Goal: Find specific page/section: Find specific page/section

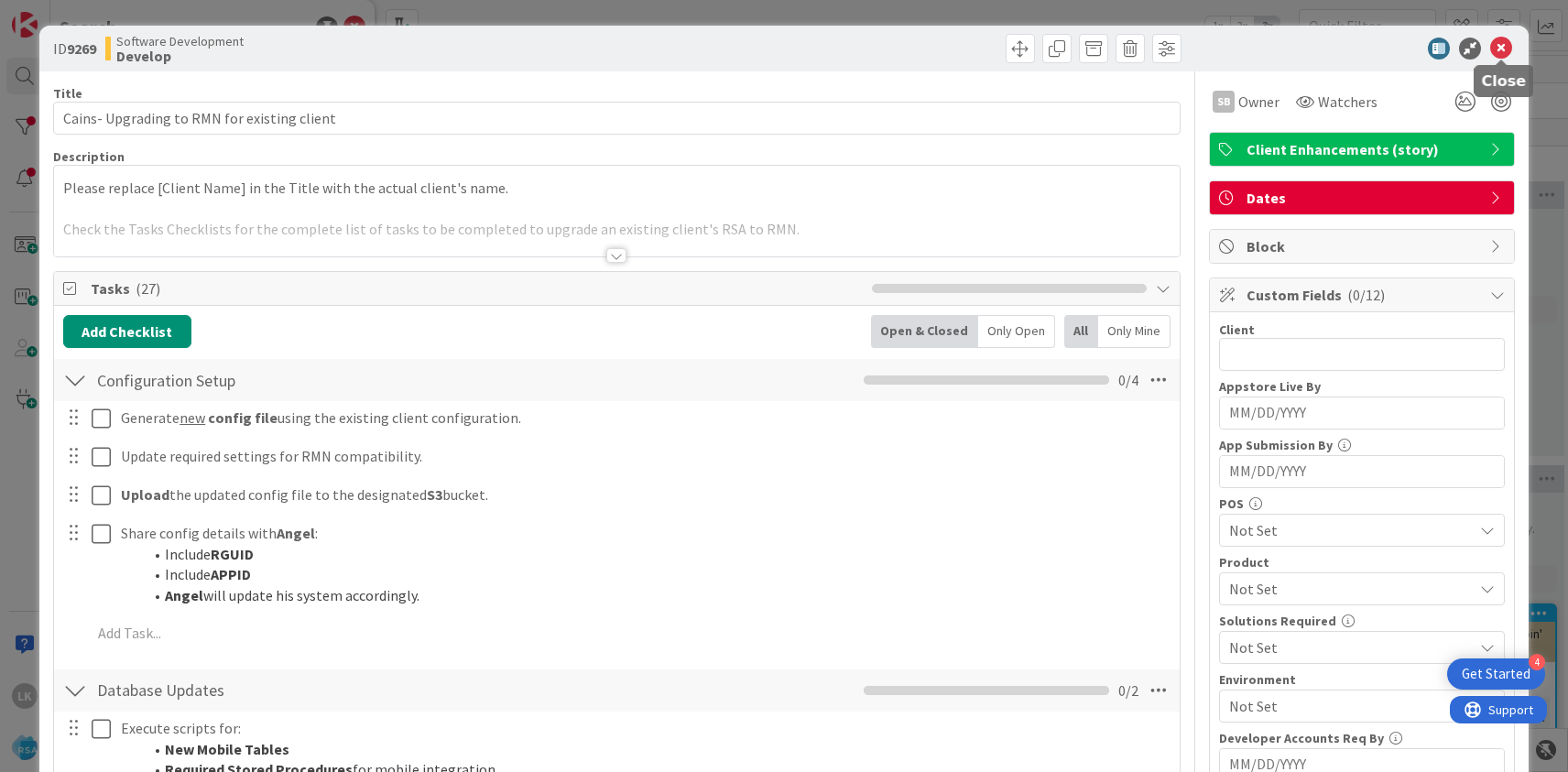
click at [1502, 47] on icon at bounding box center [1501, 49] width 22 height 22
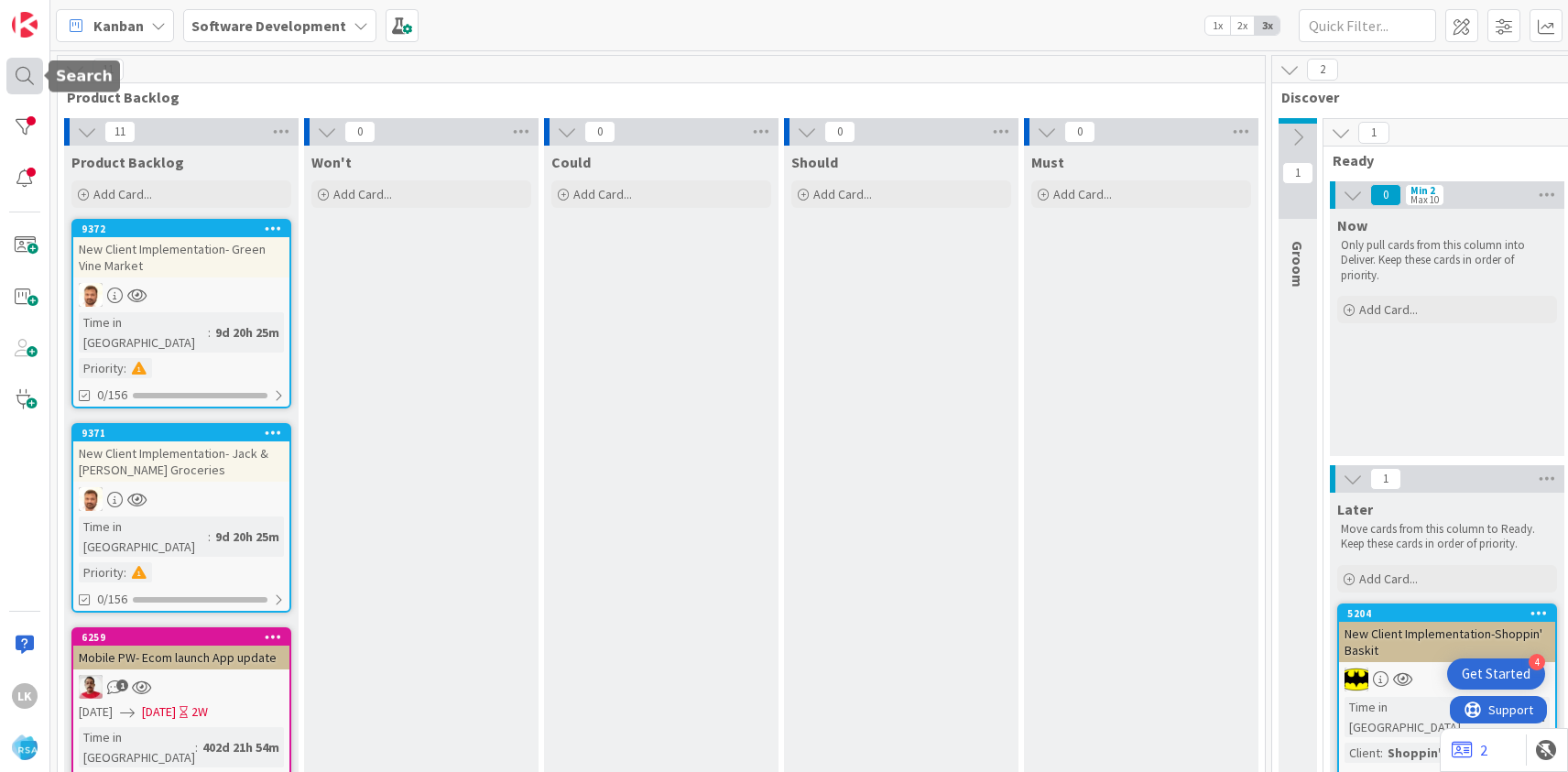
click at [25, 82] on div at bounding box center [25, 76] width 37 height 37
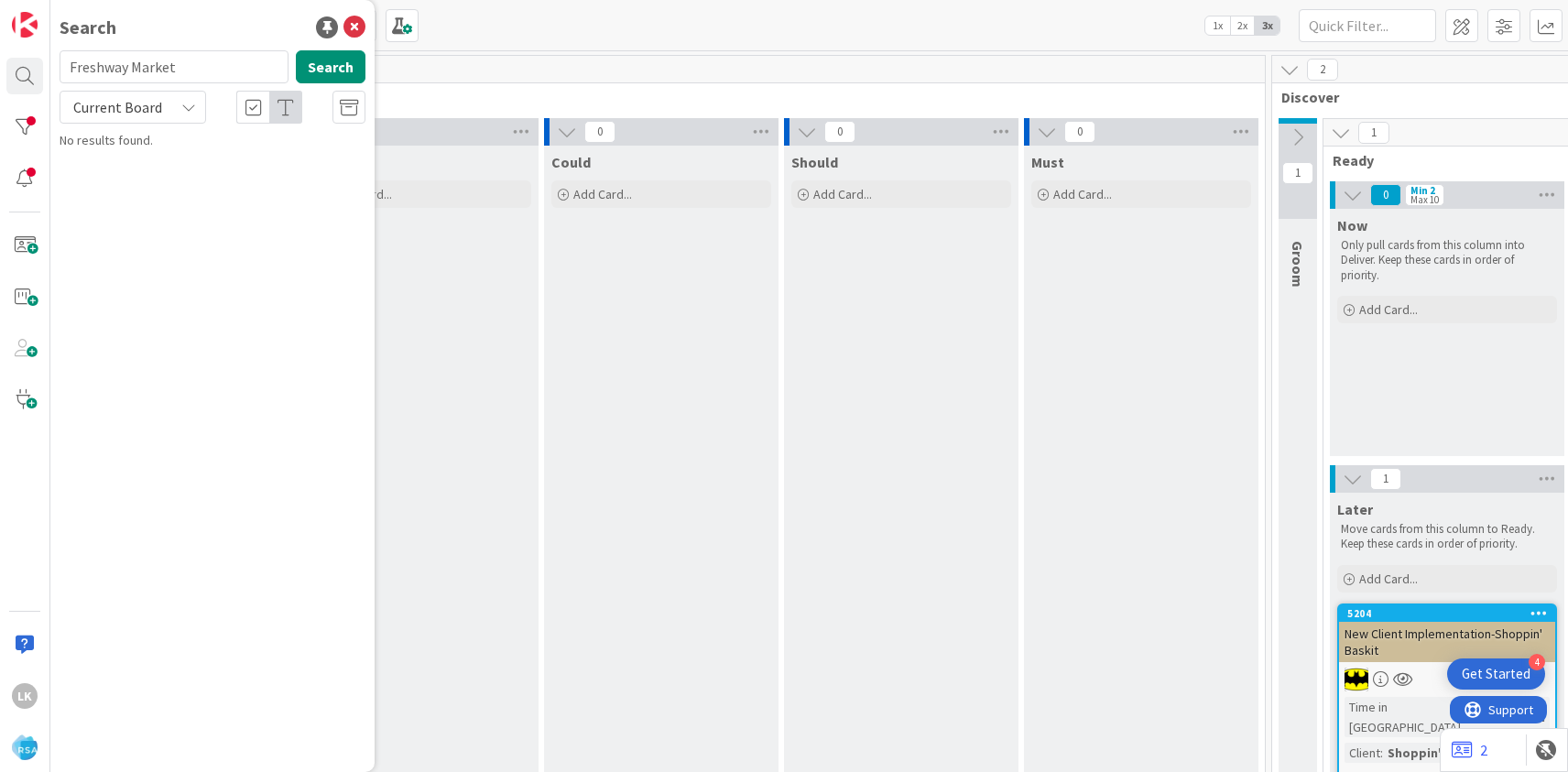
type input "Freshway Market"
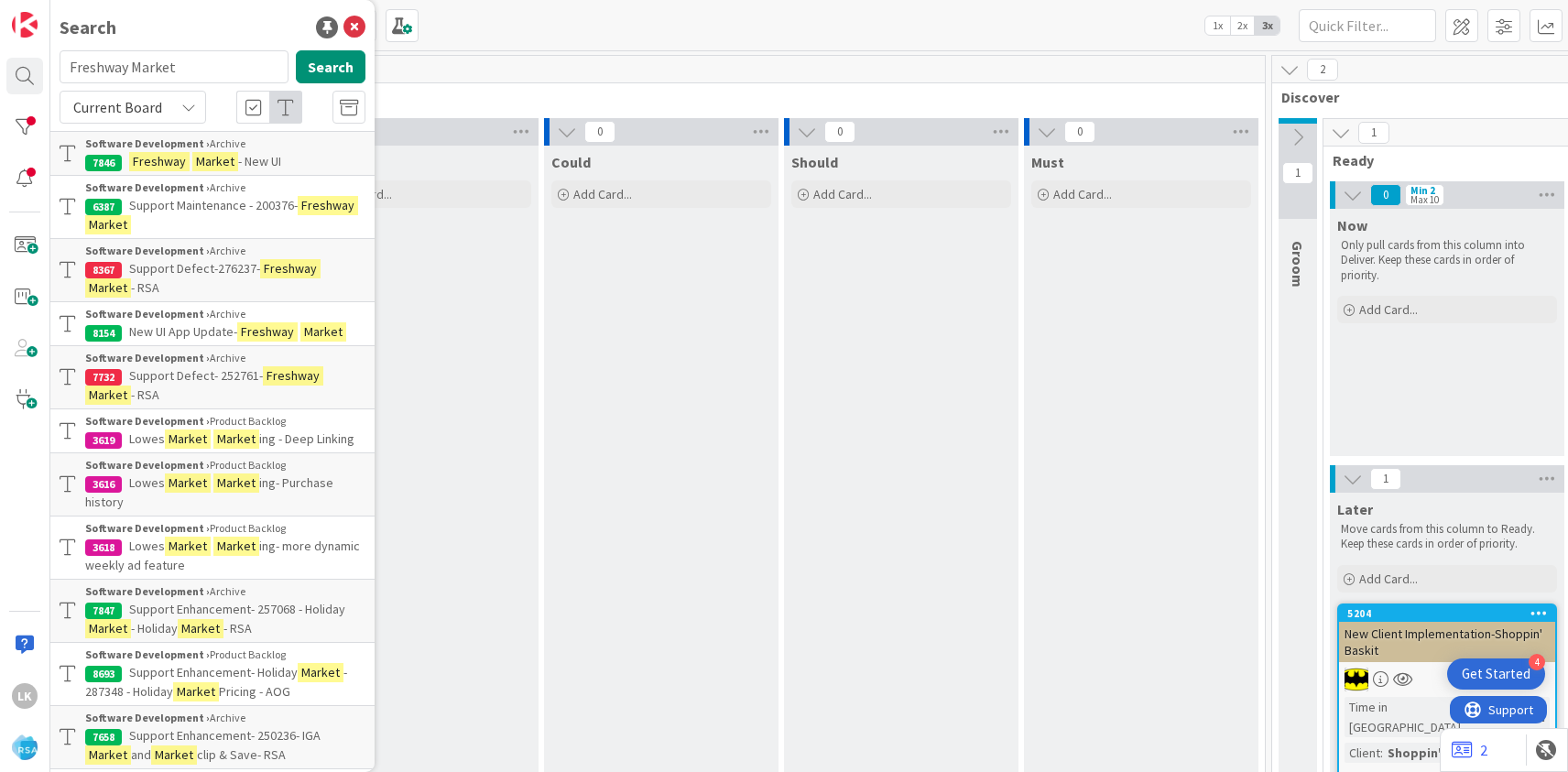
click at [204, 336] on span "New UI App Update-" at bounding box center [183, 332] width 108 height 17
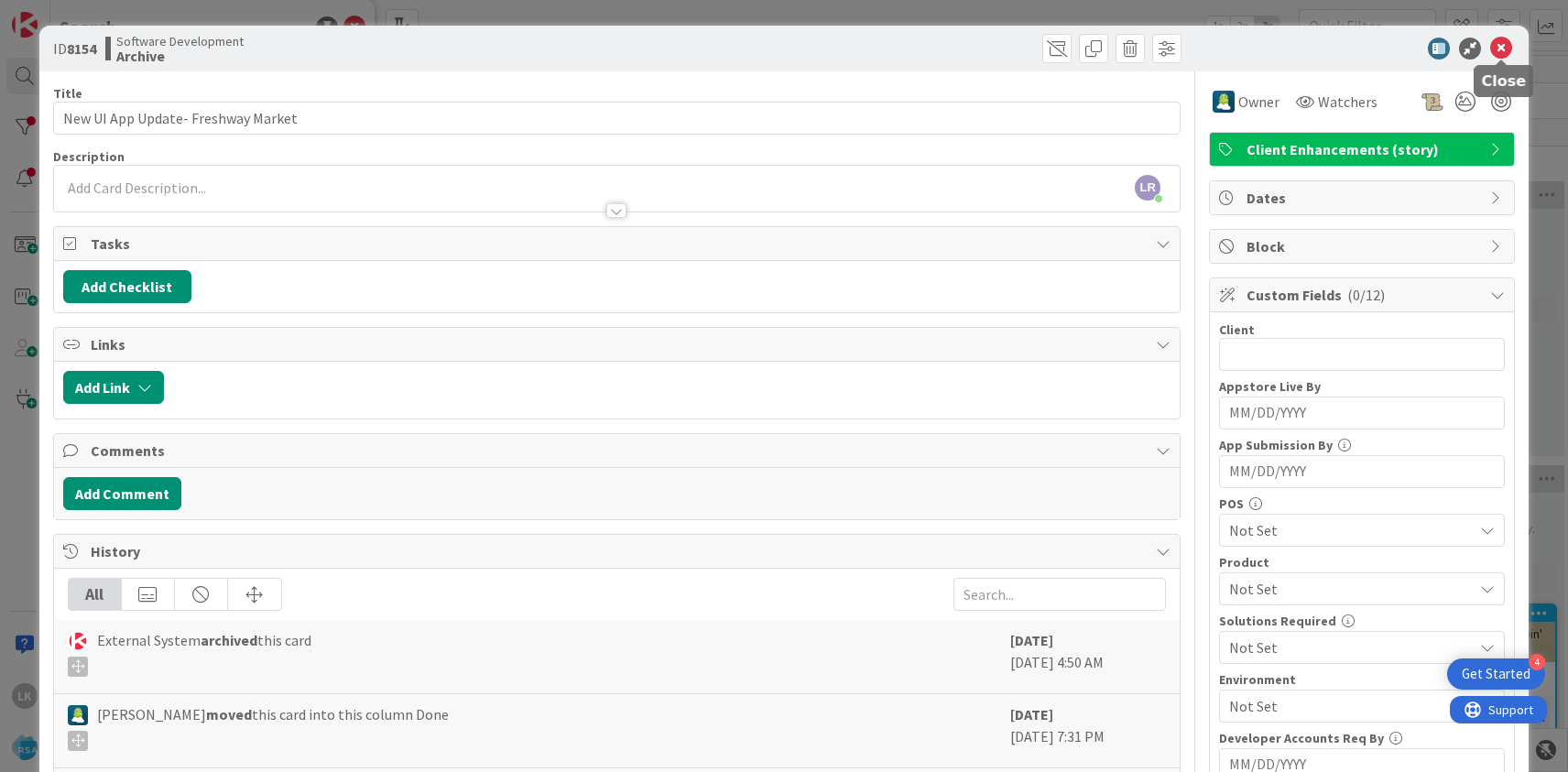
click at [1499, 50] on icon at bounding box center [1501, 49] width 22 height 22
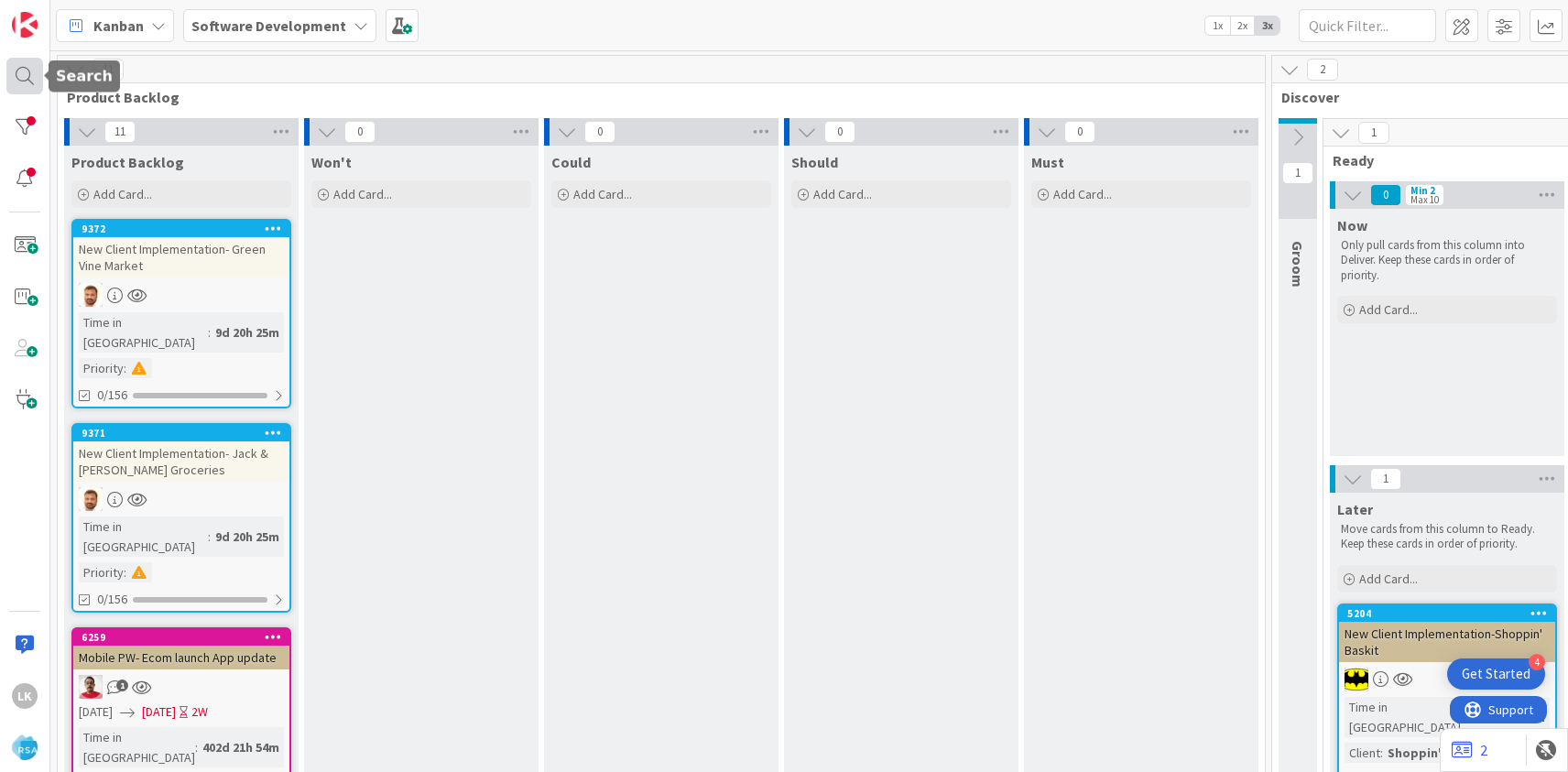
click at [26, 82] on div at bounding box center [25, 76] width 37 height 37
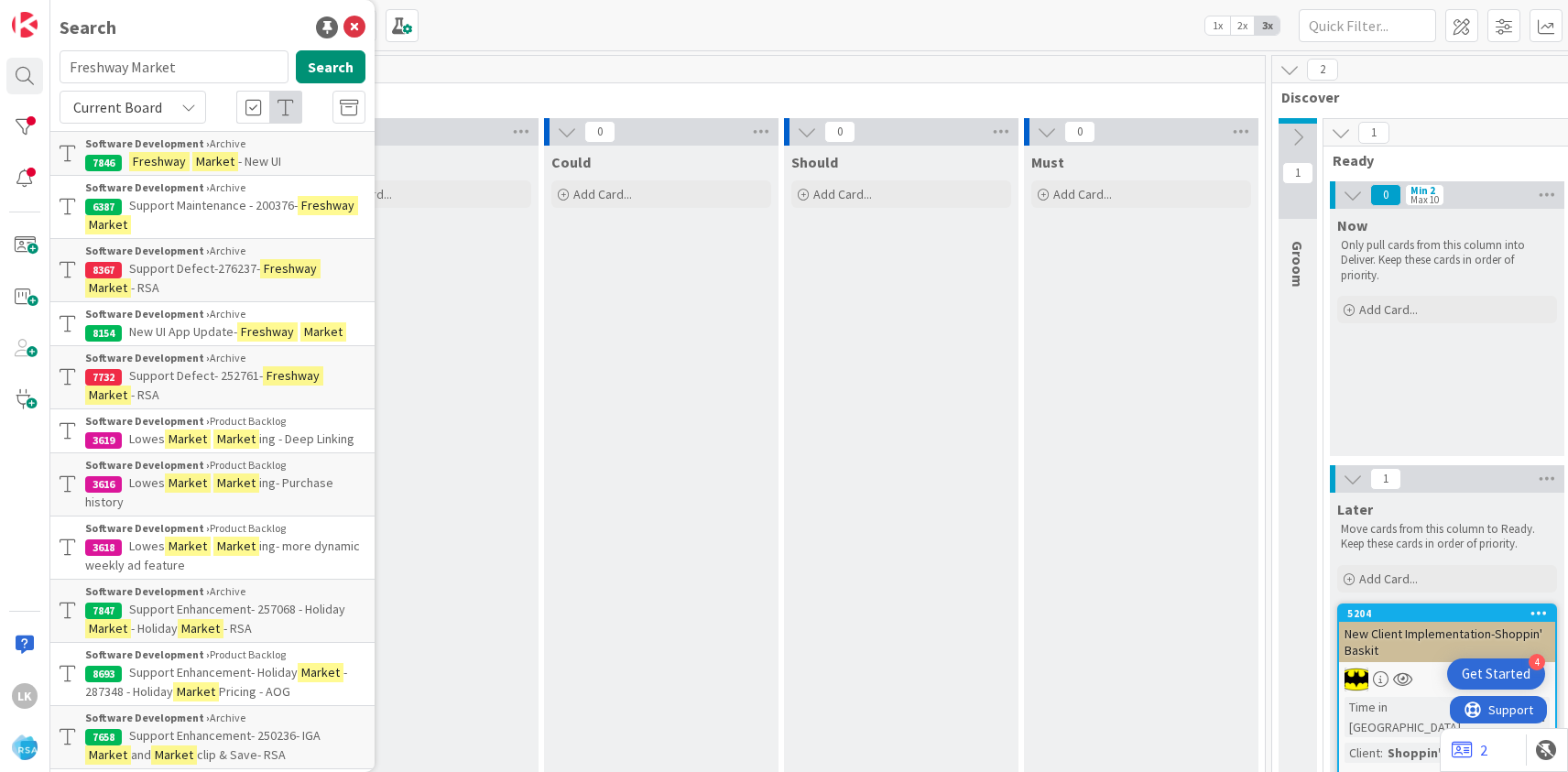
click at [201, 166] on mark "Market" at bounding box center [215, 161] width 46 height 19
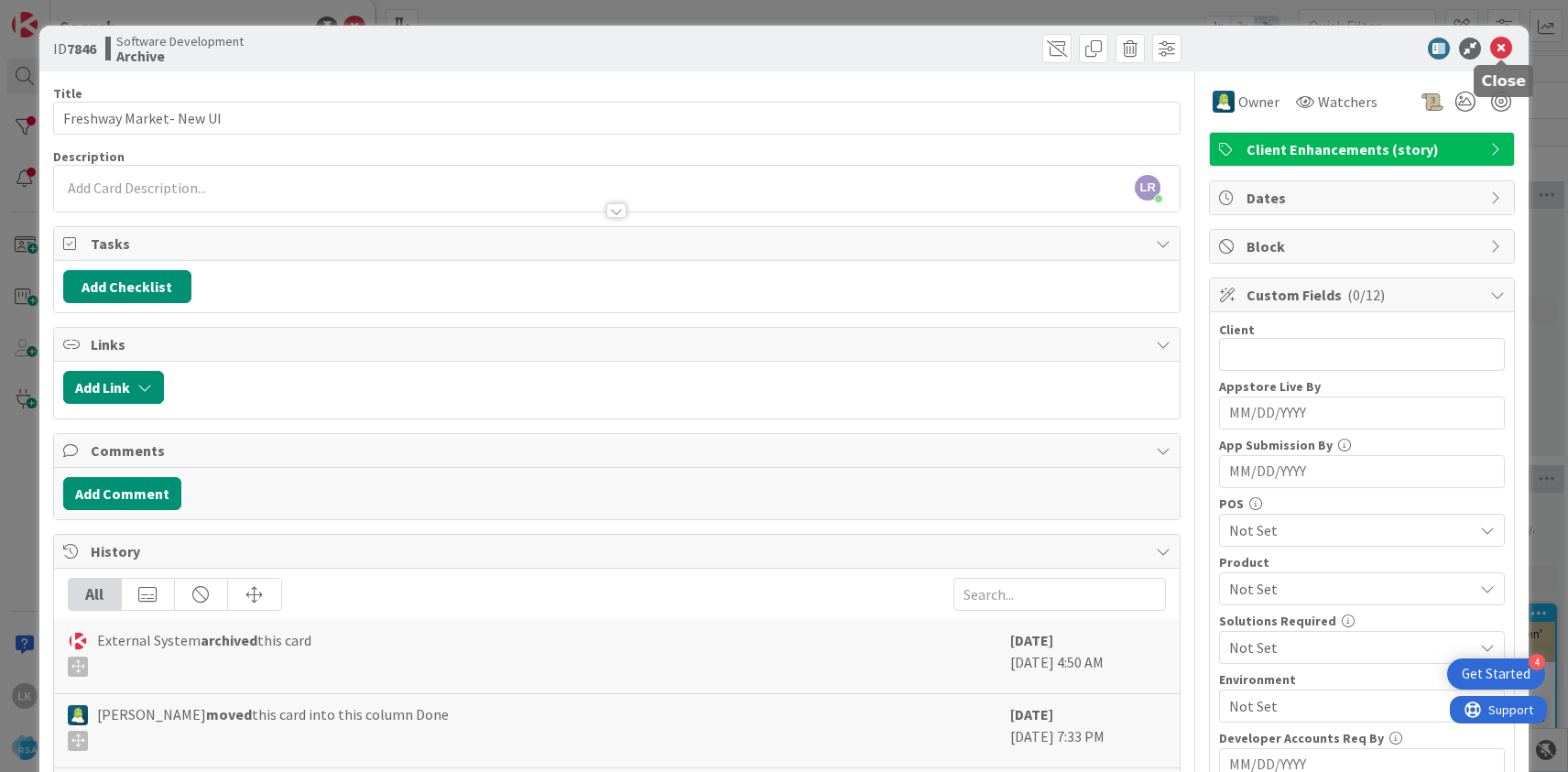
click at [1500, 50] on icon at bounding box center [1501, 49] width 22 height 22
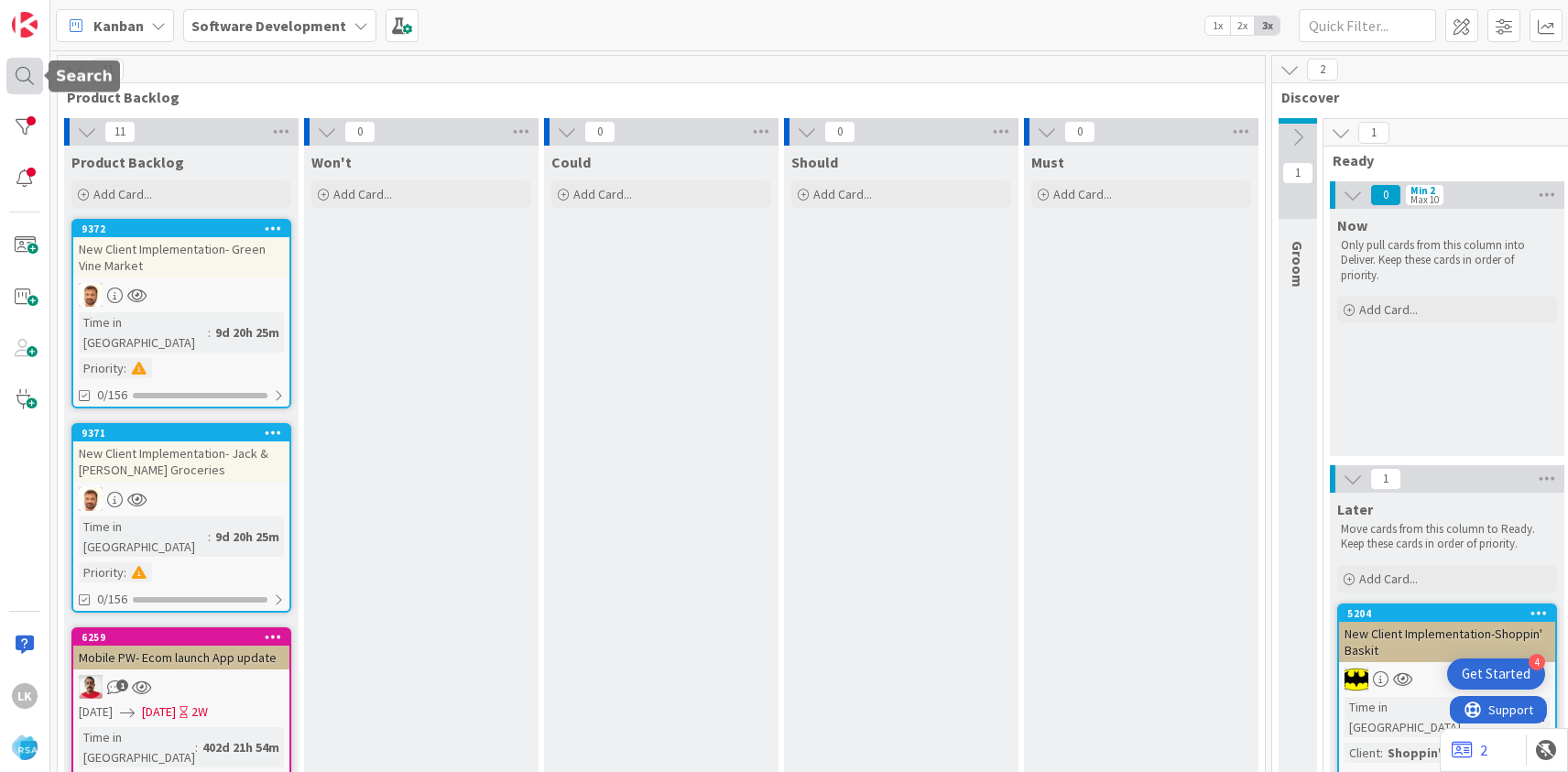
click at [34, 80] on div at bounding box center [25, 76] width 37 height 37
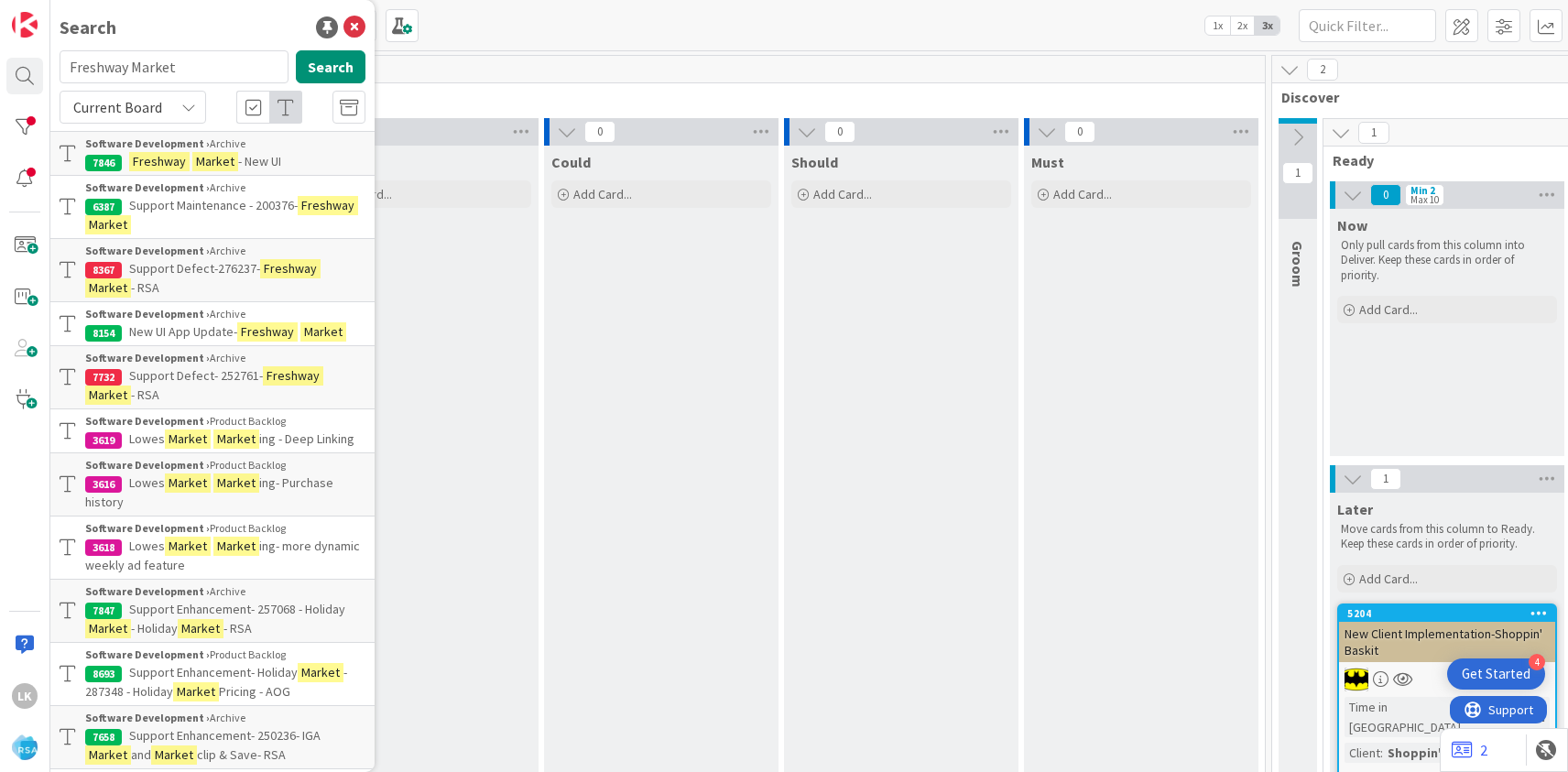
click at [152, 206] on span "Support Maintenance - 200376-" at bounding box center [214, 205] width 169 height 17
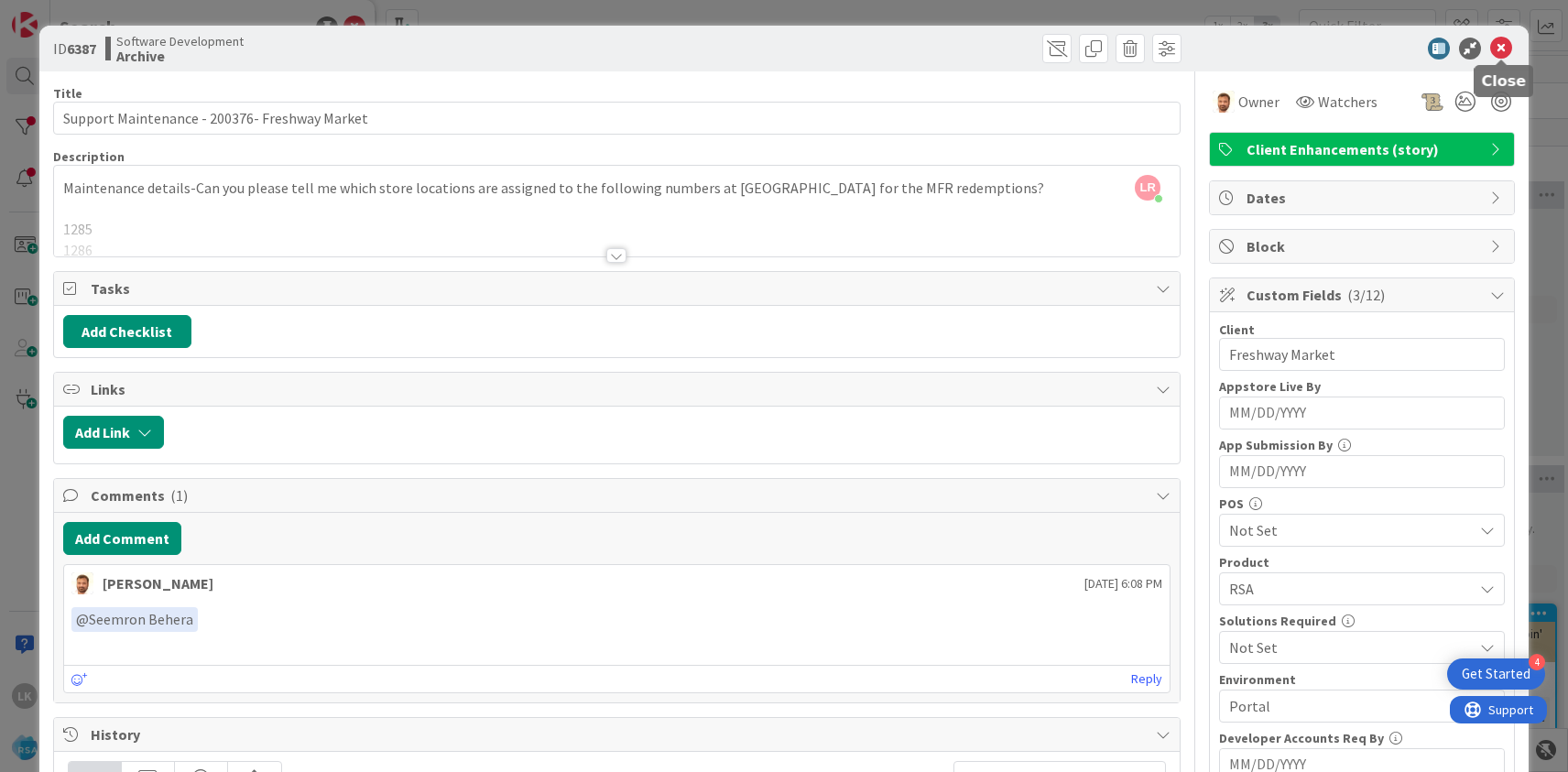
click at [1500, 49] on icon at bounding box center [1501, 49] width 22 height 22
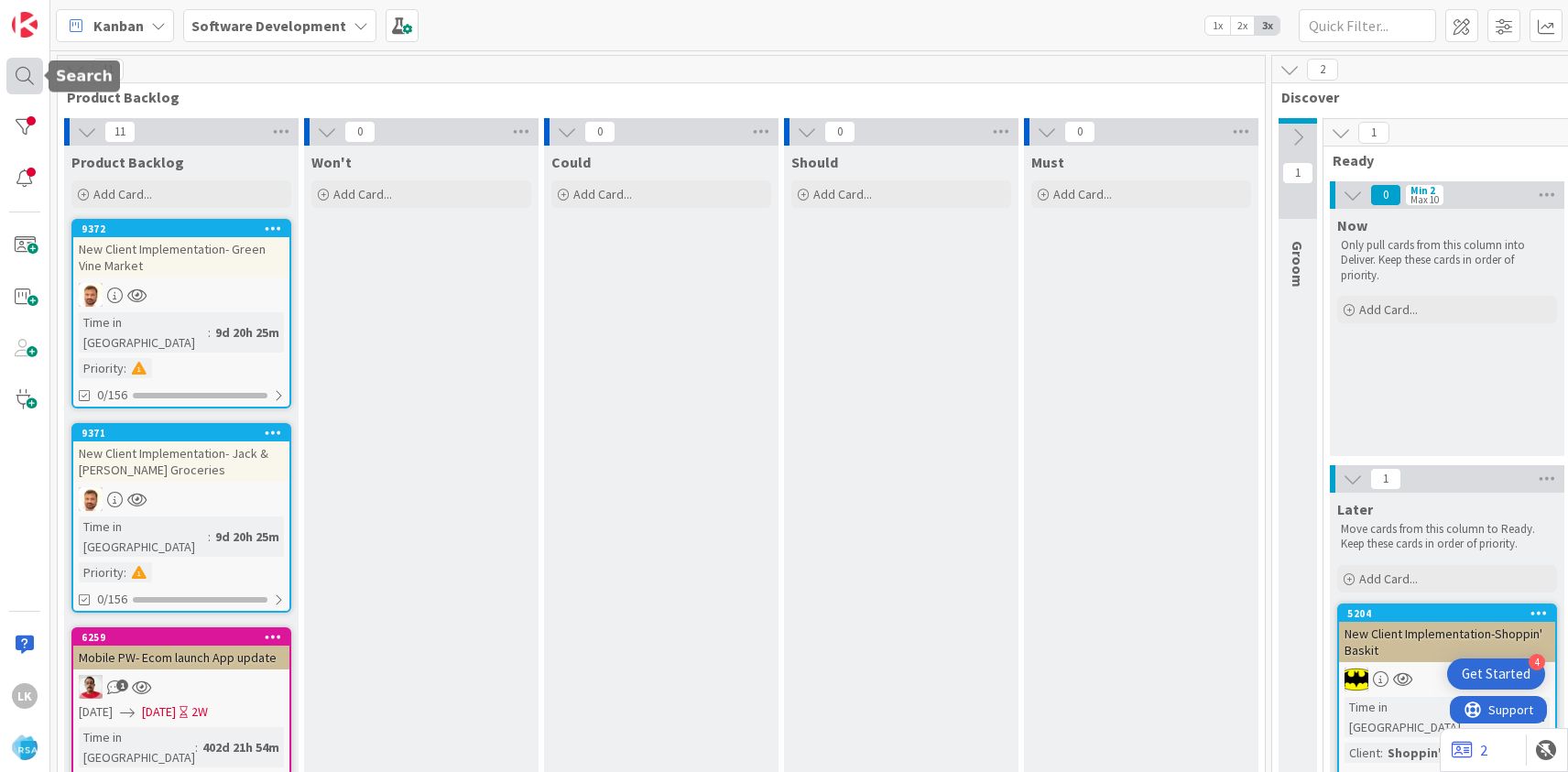
click at [24, 81] on div at bounding box center [25, 76] width 37 height 37
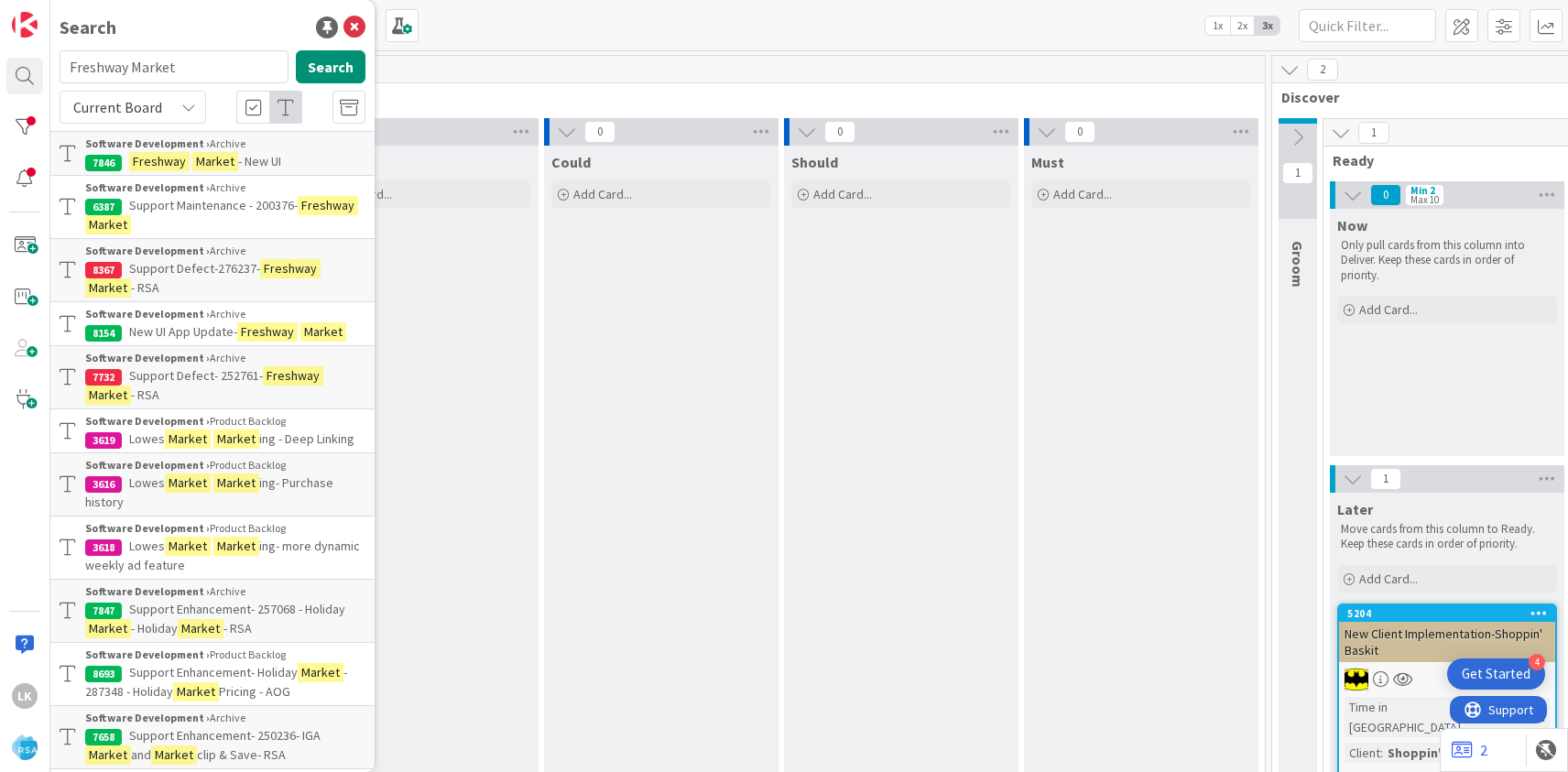
click at [183, 335] on span "New UI App Update-" at bounding box center [183, 332] width 108 height 17
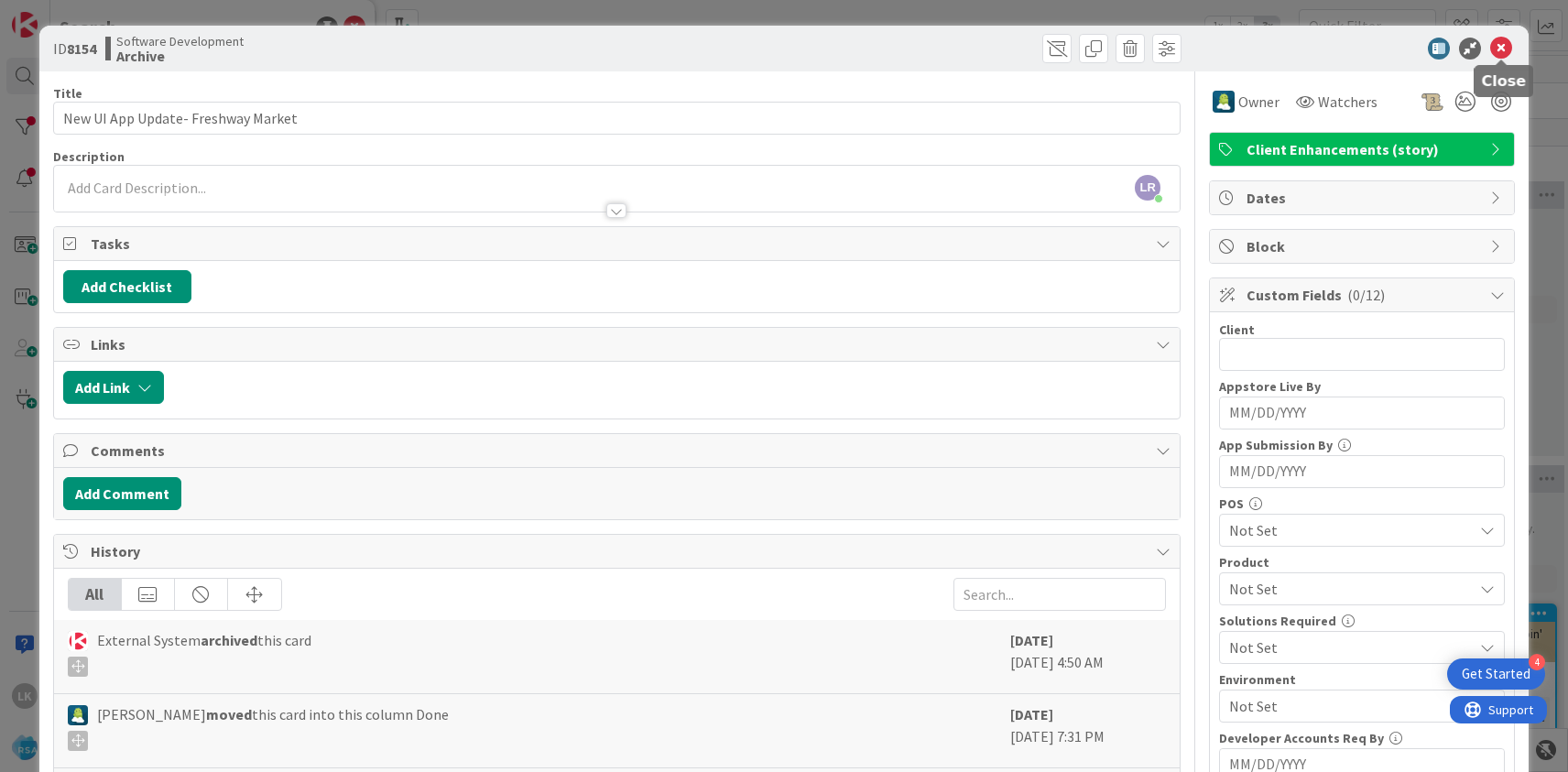
click at [1502, 46] on icon at bounding box center [1501, 49] width 22 height 22
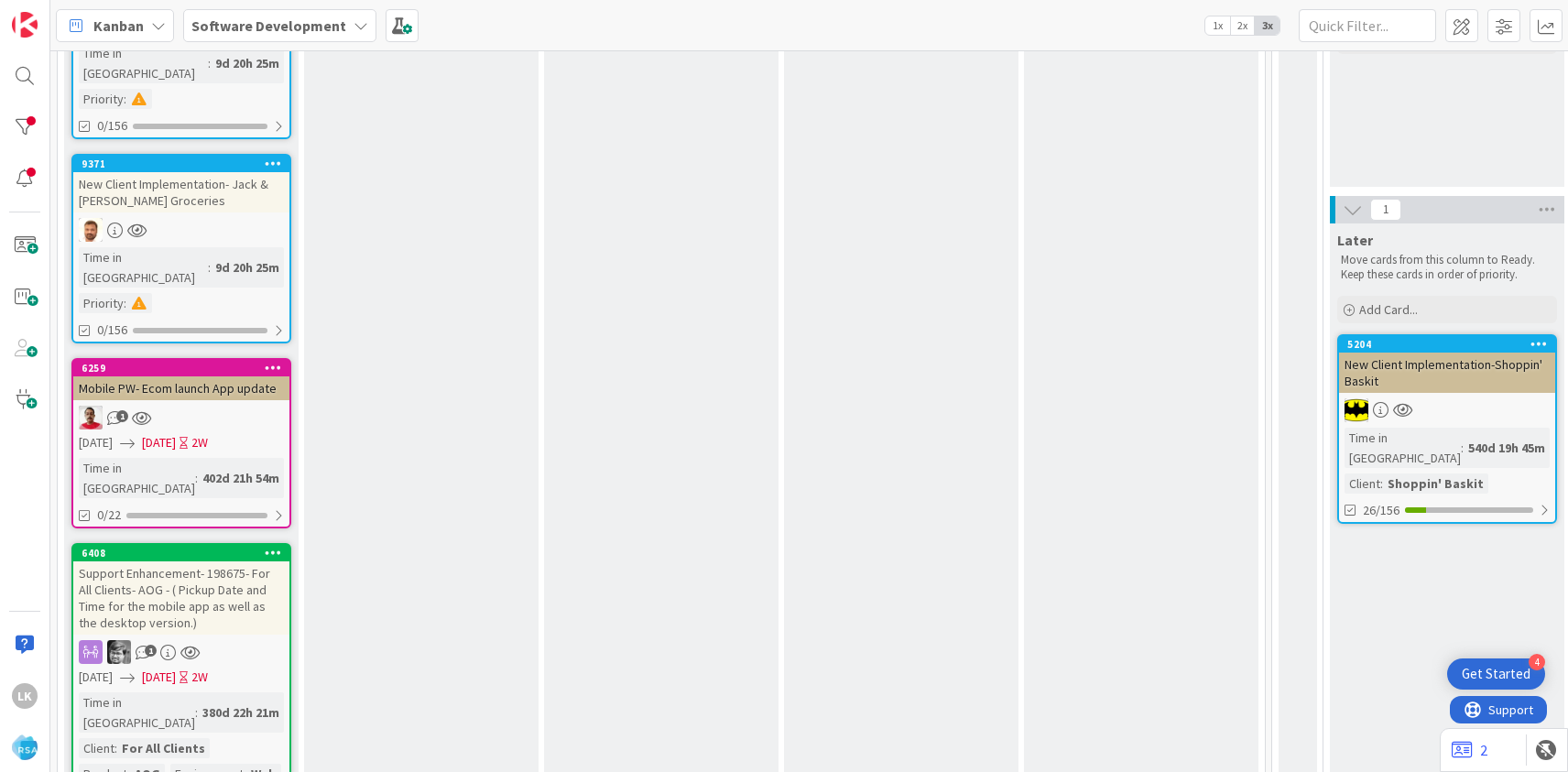
scroll to position [292, 0]
